Goal: Transaction & Acquisition: Purchase product/service

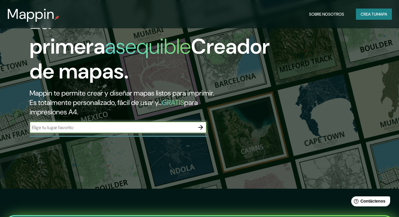
scroll to position [59, 0]
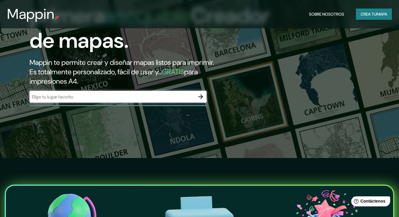
click at [88, 92] on div "​" at bounding box center [118, 97] width 177 height 12
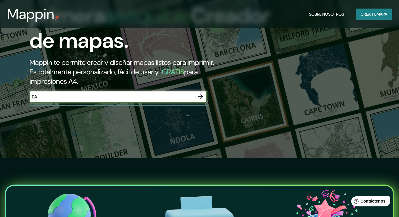
type input "P"
click at [100, 97] on input "Francia Paris e arco dl tiunfo" at bounding box center [112, 97] width 165 height 7
type input "Francia Paris e arco dl triunfó"
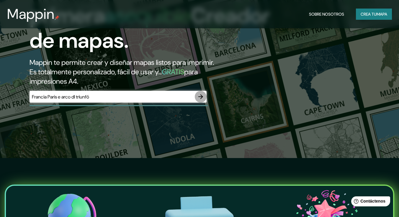
click at [201, 97] on icon "button" at bounding box center [200, 96] width 5 height 5
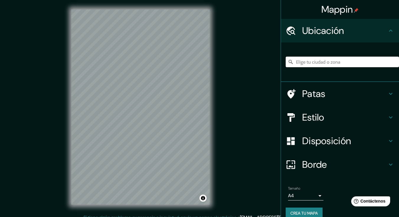
click at [299, 64] on input "Elige tu ciudad o zona" at bounding box center [342, 62] width 113 height 11
type input "[GEOGRAPHIC_DATA], [GEOGRAPHIC_DATA], [GEOGRAPHIC_DATA], [GEOGRAPHIC_DATA]"
click at [229, 168] on div "Mappin Ubicación [GEOGRAPHIC_DATA], [GEOGRAPHIC_DATA], [GEOGRAPHIC_DATA], [GEOG…" at bounding box center [199, 112] width 399 height 224
click at [70, 137] on div "© Mapbox © OpenStreetMap Improve this map" at bounding box center [140, 107] width 157 height 214
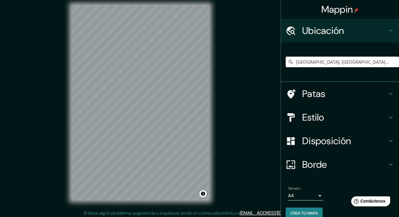
scroll to position [6, 0]
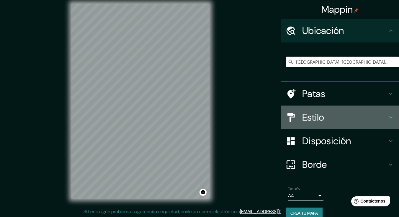
click at [387, 115] on icon at bounding box center [390, 117] width 7 height 7
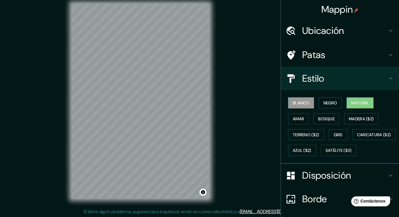
click at [355, 102] on font "Natural" at bounding box center [360, 102] width 18 height 5
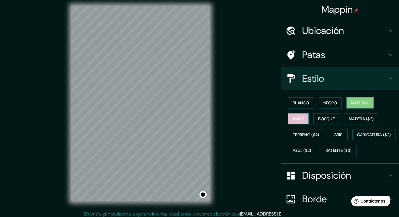
click at [292, 123] on button "Amar" at bounding box center [298, 118] width 21 height 11
click at [318, 117] on font "Bosque" at bounding box center [326, 118] width 17 height 5
click at [355, 103] on font "Natural" at bounding box center [360, 102] width 18 height 5
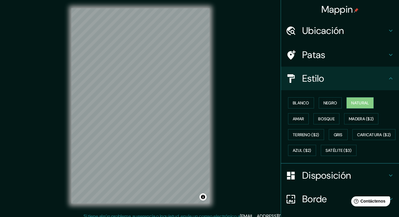
scroll to position [0, 0]
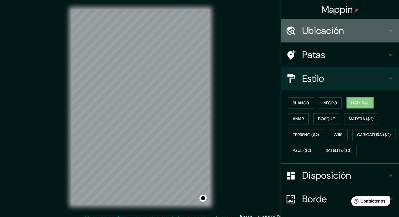
click at [369, 33] on h4 "Ubicación" at bounding box center [344, 31] width 85 height 12
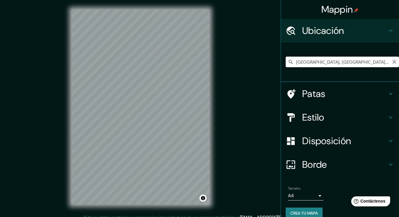
click at [392, 64] on icon "Claro" at bounding box center [394, 62] width 5 height 5
